Goal: Communication & Community: Answer question/provide support

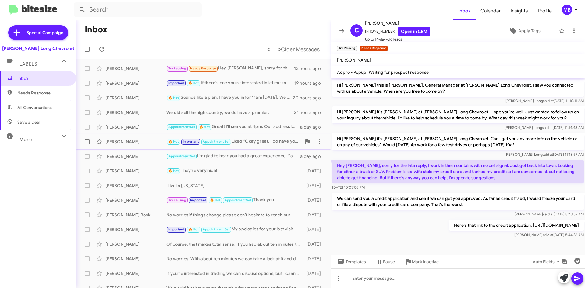
click at [121, 142] on div "[PERSON_NAME]" at bounding box center [135, 142] width 61 height 6
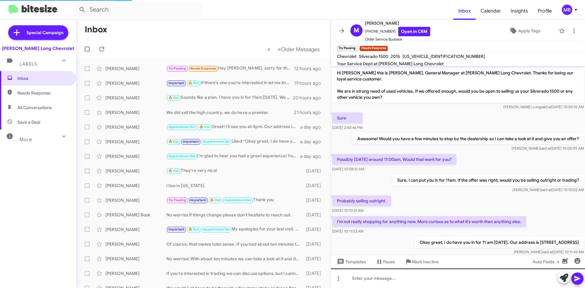
scroll to position [43, 0]
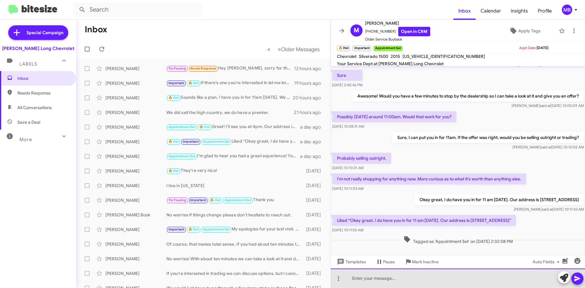
drag, startPoint x: 405, startPoint y: 274, endPoint x: 407, endPoint y: 262, distance: 12.2
click at [405, 274] on div at bounding box center [458, 277] width 254 height 19
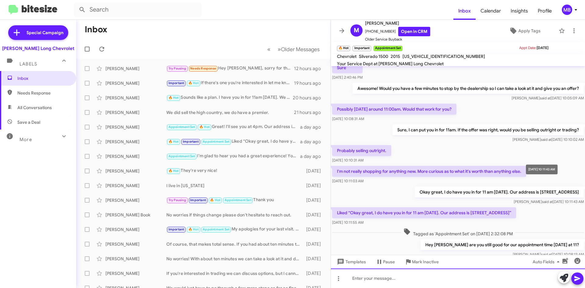
scroll to position [65, 0]
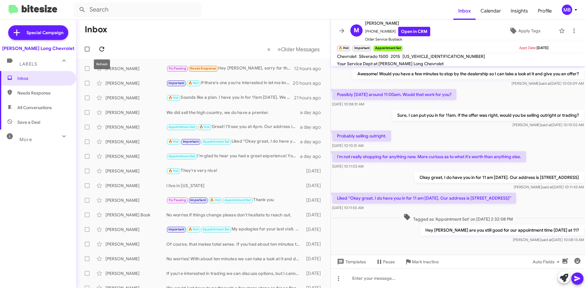
click at [103, 47] on icon at bounding box center [101, 48] width 7 height 7
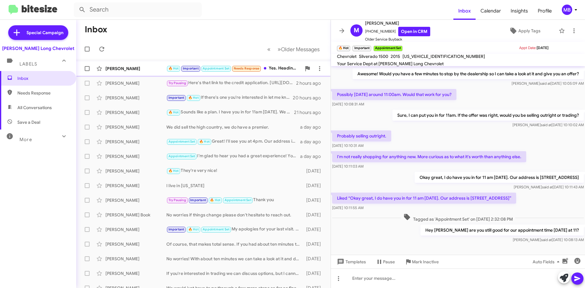
click at [282, 72] on div "🔥 Hot Important Appointment Set Needs Response Yes. Heading that way now." at bounding box center [233, 68] width 135 height 7
